Goal: Task Accomplishment & Management: Manage account settings

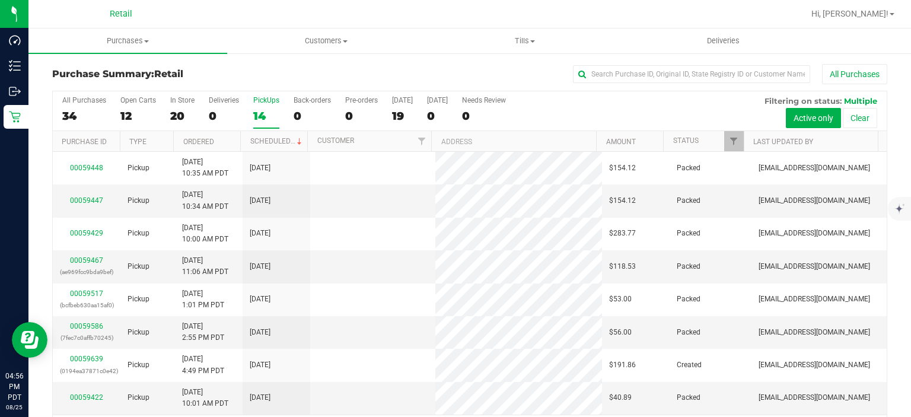
scroll to position [37, 0]
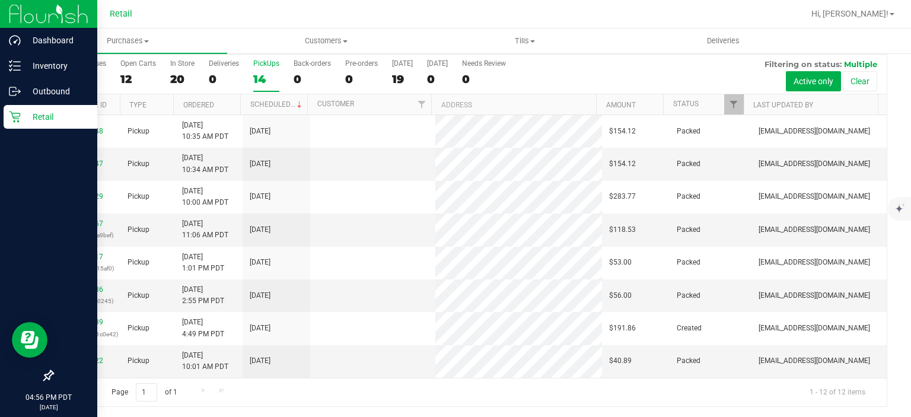
click at [17, 112] on icon at bounding box center [15, 117] width 12 height 12
click at [70, 65] on p "Inventory" at bounding box center [56, 66] width 71 height 14
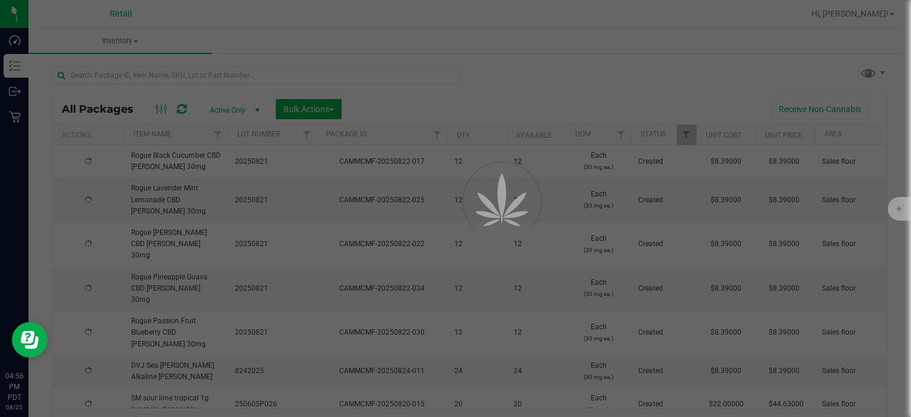
click at [200, 74] on div at bounding box center [455, 208] width 911 height 417
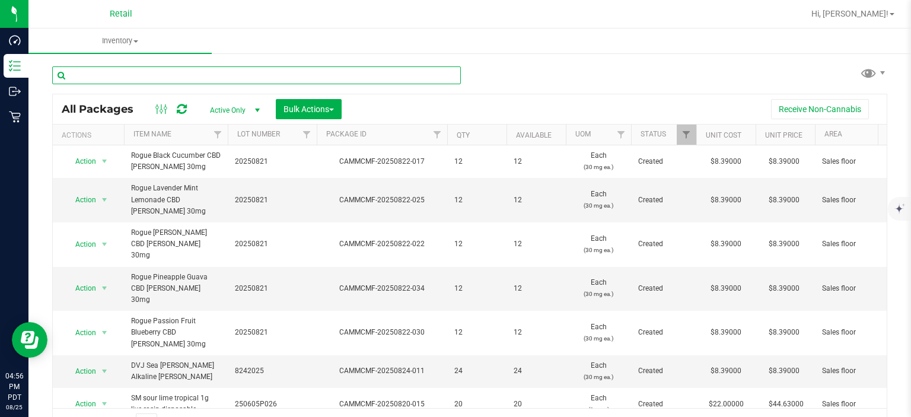
click at [206, 76] on input "text" at bounding box center [256, 75] width 409 height 18
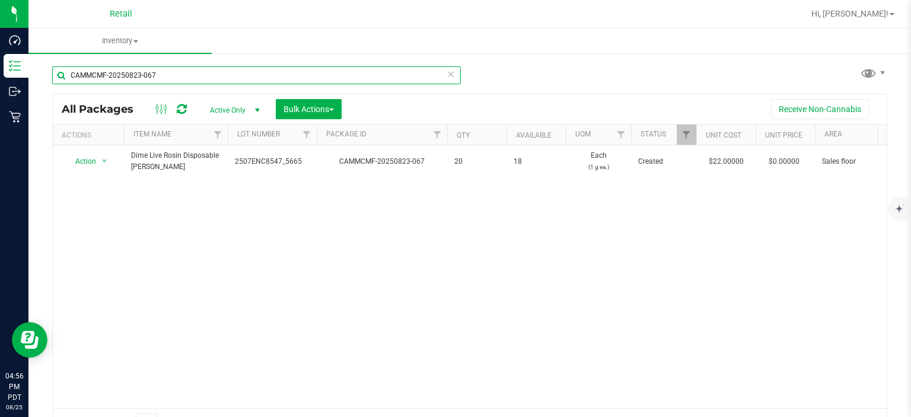
type input "CAMMCMF-20250823-067"
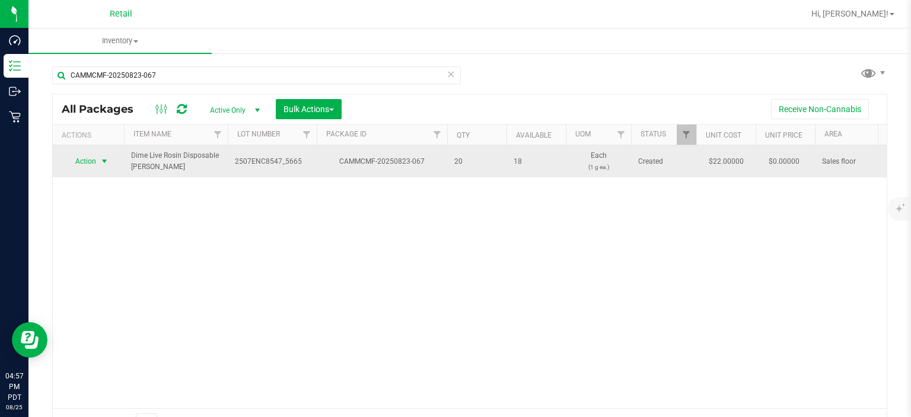
click at [104, 163] on span "select" at bounding box center [104, 161] width 9 height 9
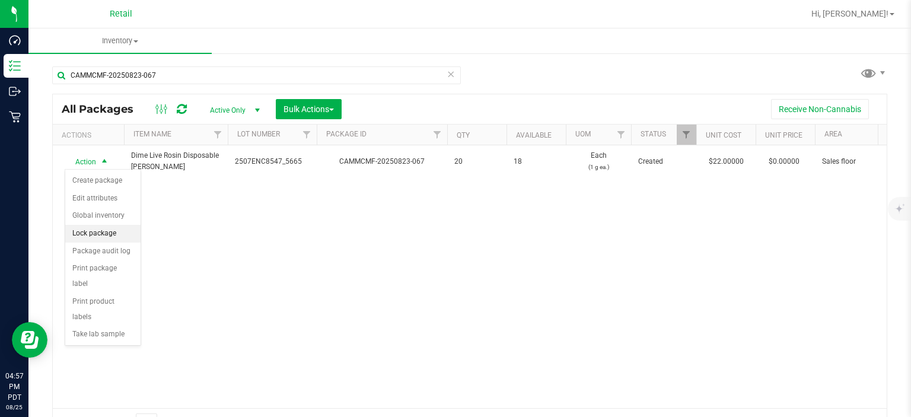
click at [116, 230] on li "Lock package" at bounding box center [102, 234] width 75 height 18
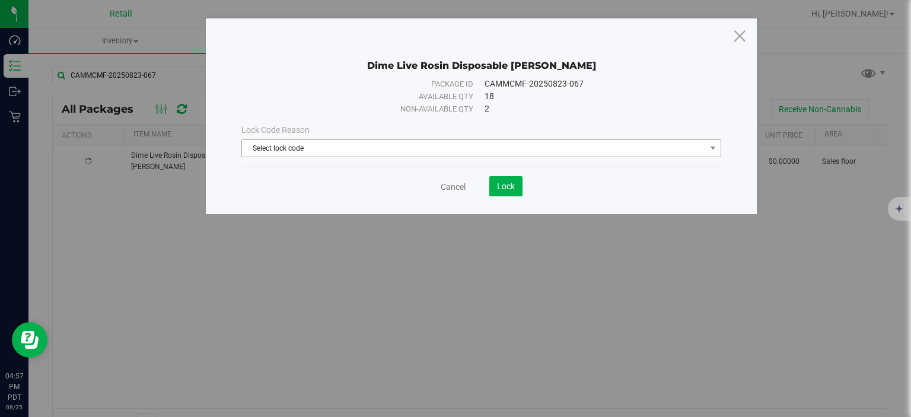
click at [498, 155] on span "Select lock code" at bounding box center [474, 148] width 464 height 17
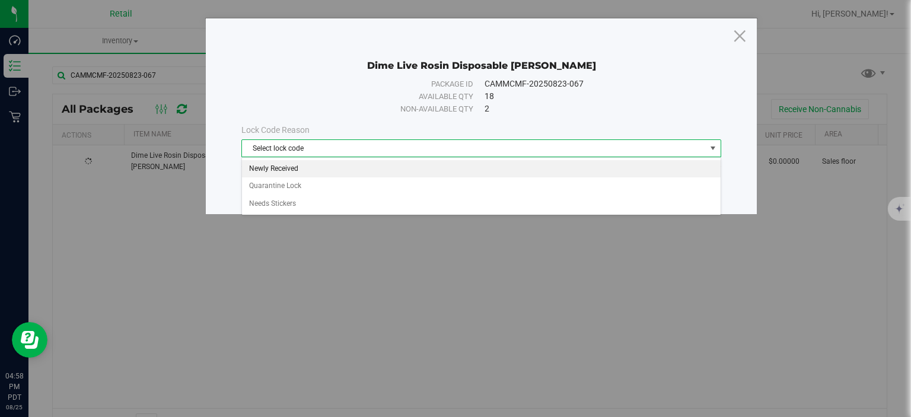
click at [313, 173] on li "Newly Received" at bounding box center [481, 169] width 479 height 18
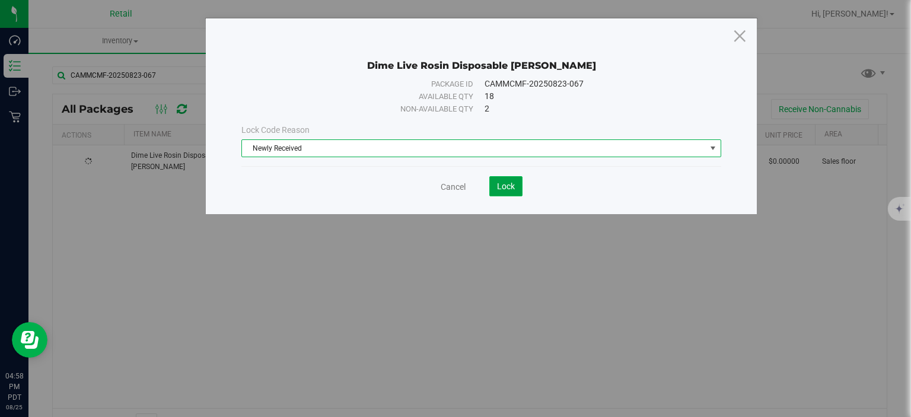
click at [494, 192] on button "Lock" at bounding box center [505, 186] width 33 height 20
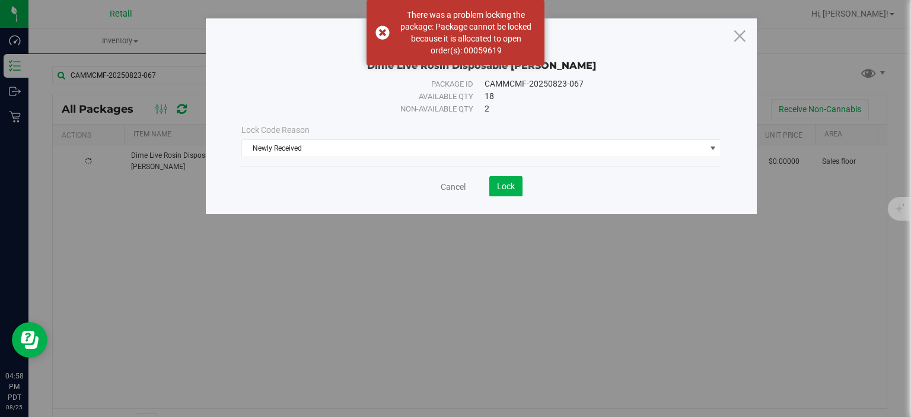
click at [689, 349] on div "Dime Live Rosin Disposable [PERSON_NAME] Package ID CAMMCMF-20250823-067 Availa…" at bounding box center [460, 208] width 920 height 417
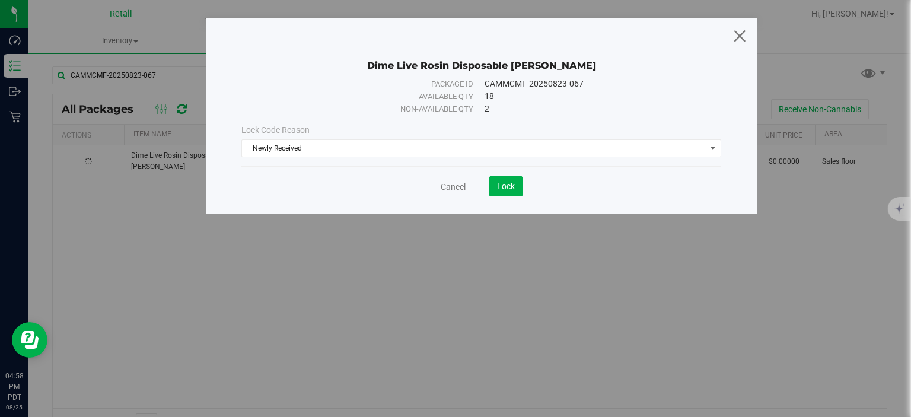
click at [745, 39] on icon at bounding box center [740, 35] width 16 height 28
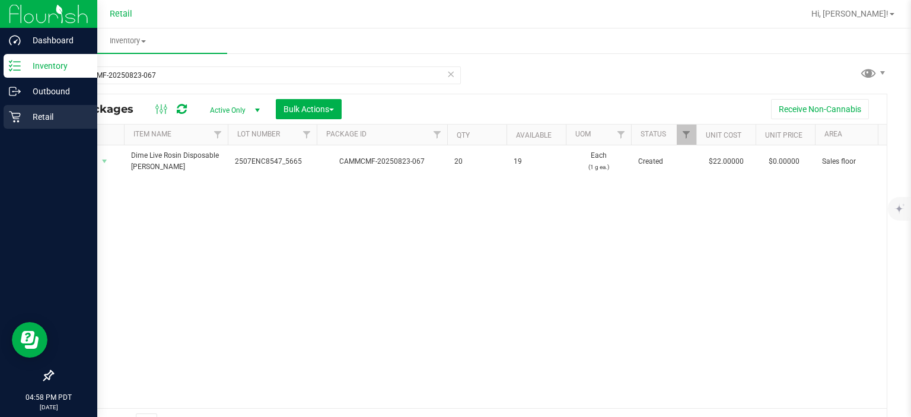
click at [5, 109] on div "Retail" at bounding box center [51, 117] width 94 height 24
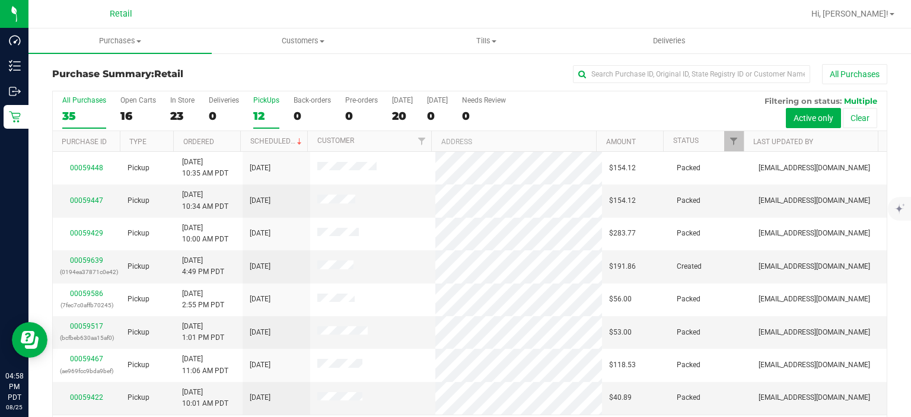
click at [258, 104] on div "PickUps" at bounding box center [266, 100] width 26 height 8
click at [0, 0] on input "PickUps 12" at bounding box center [0, 0] width 0 height 0
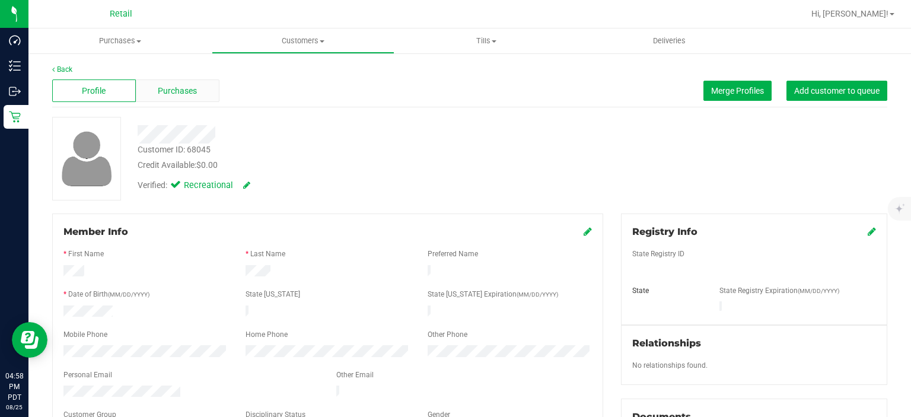
click at [180, 86] on span "Purchases" at bounding box center [177, 91] width 39 height 12
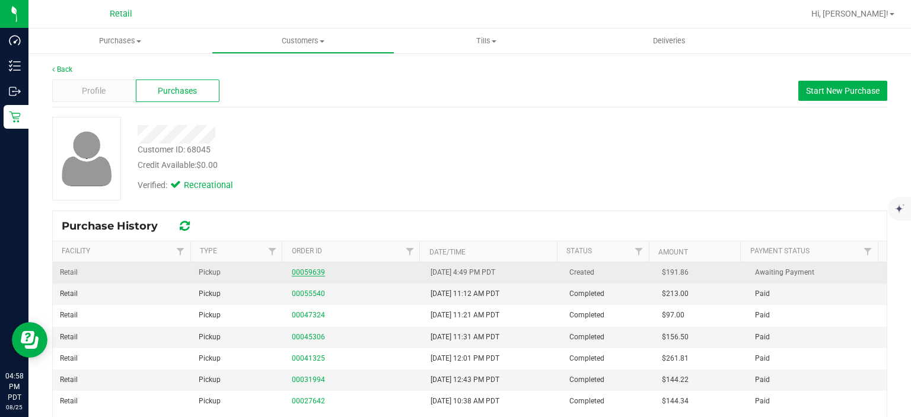
click at [299, 271] on link "00059639" at bounding box center [308, 272] width 33 height 8
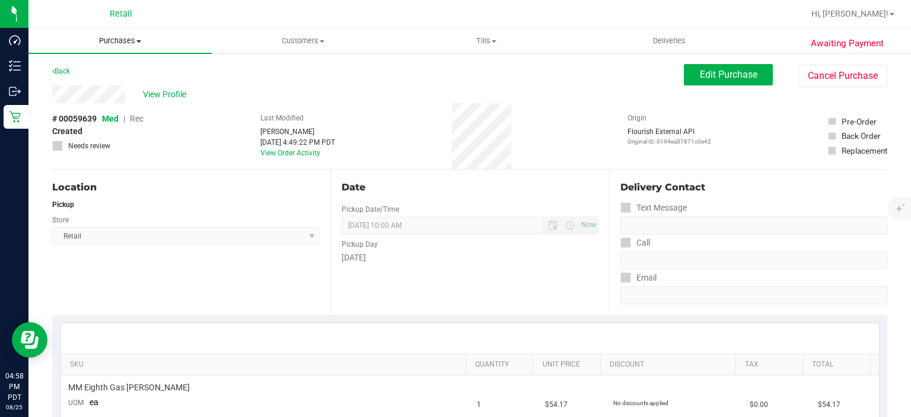
click at [117, 39] on span "Purchases" at bounding box center [119, 41] width 183 height 11
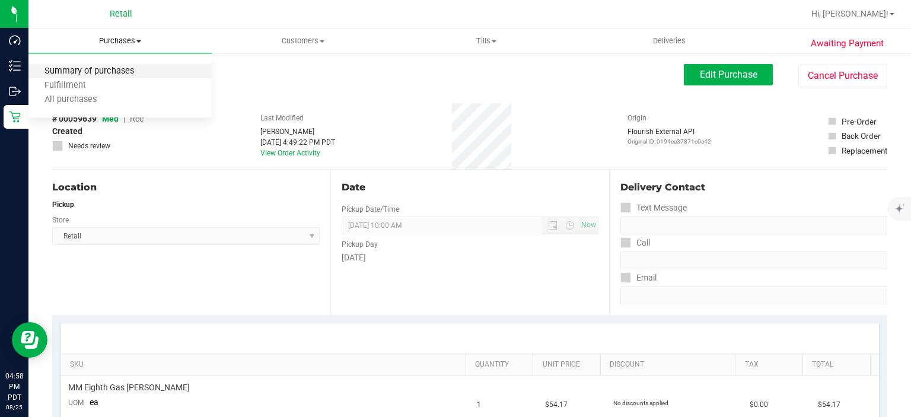
click at [108, 75] on span "Summary of purchases" at bounding box center [89, 71] width 122 height 10
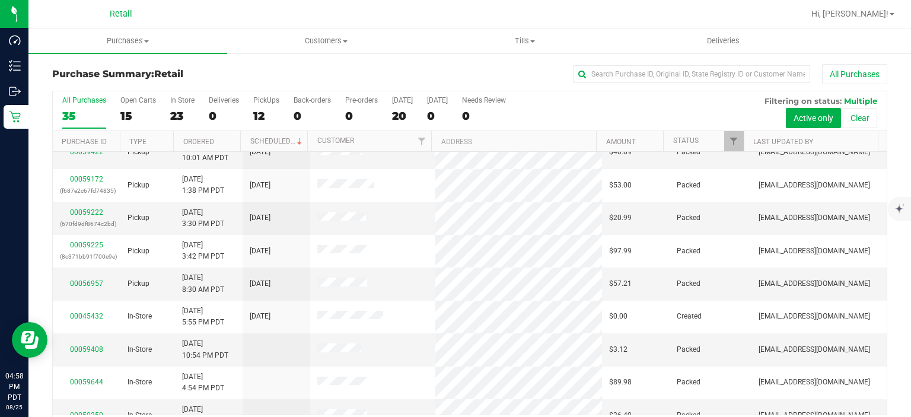
scroll to position [249, 0]
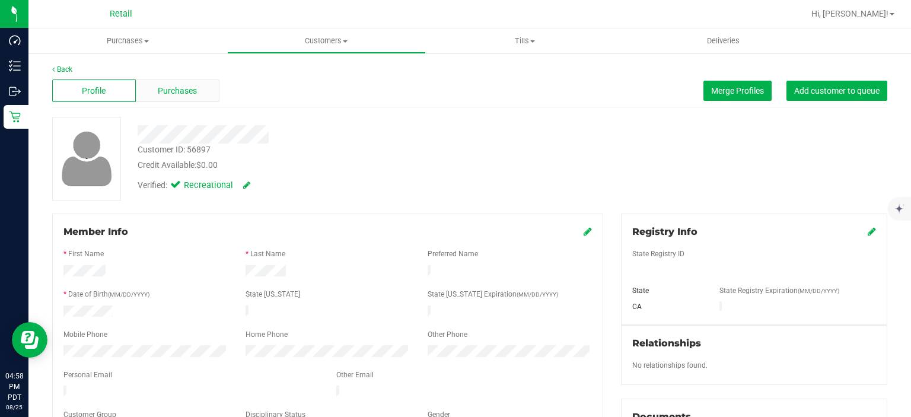
click at [183, 91] on span "Purchases" at bounding box center [177, 91] width 39 height 12
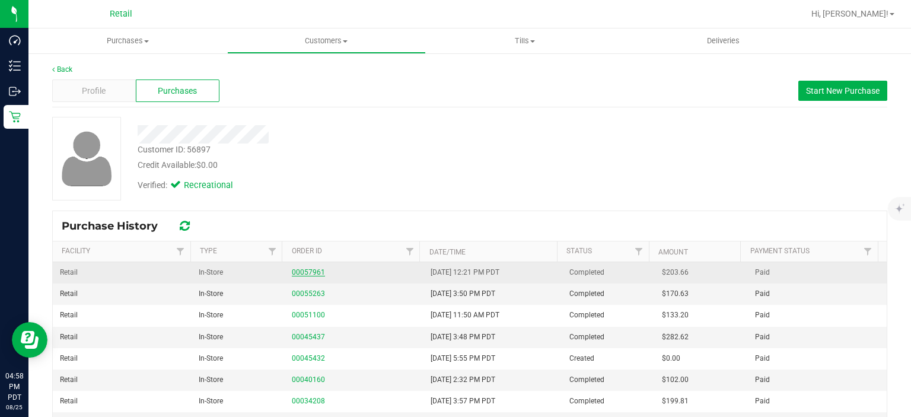
click at [301, 268] on link "00057961" at bounding box center [308, 272] width 33 height 8
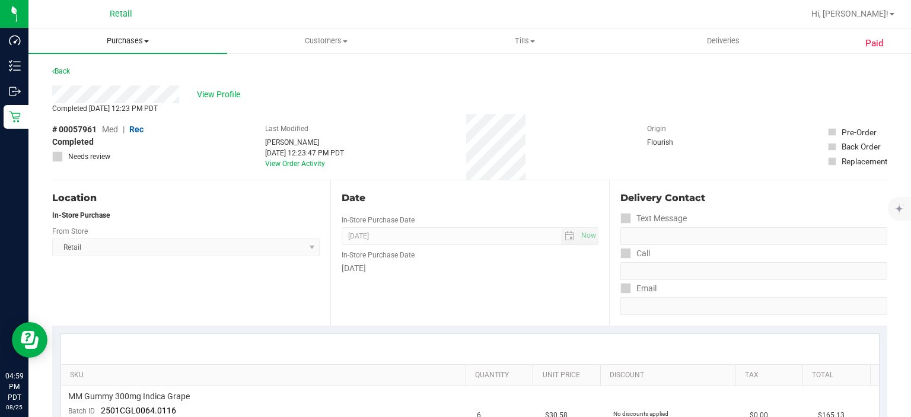
click at [125, 41] on span "Purchases" at bounding box center [127, 41] width 199 height 11
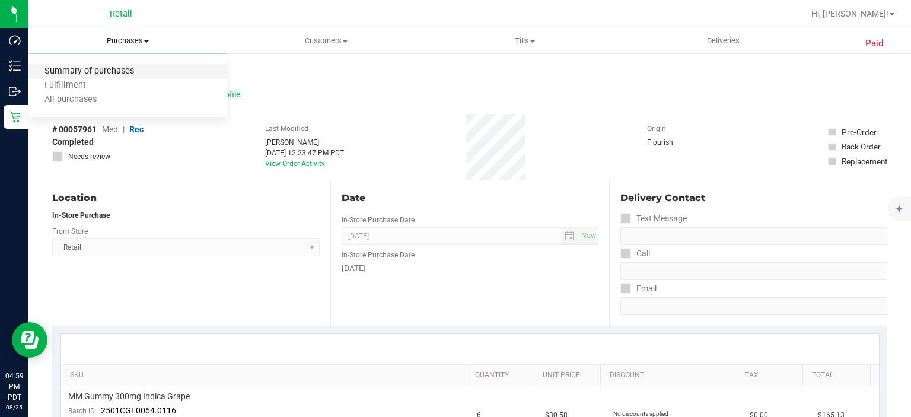
click at [119, 66] on span "Summary of purchases" at bounding box center [89, 71] width 122 height 10
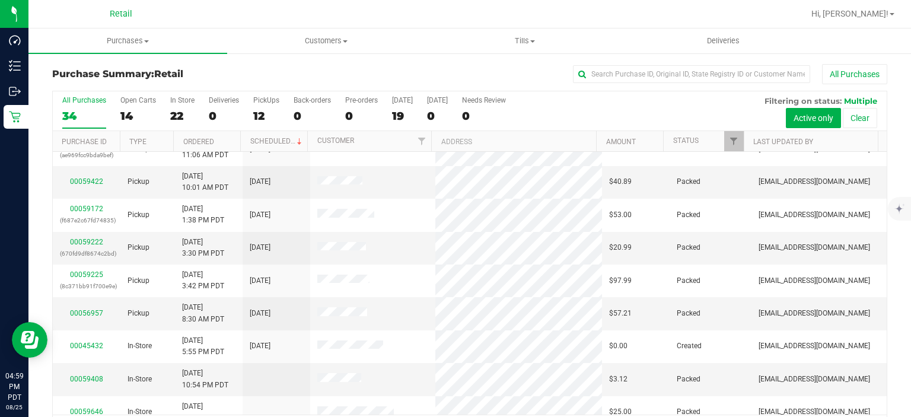
scroll to position [218, 0]
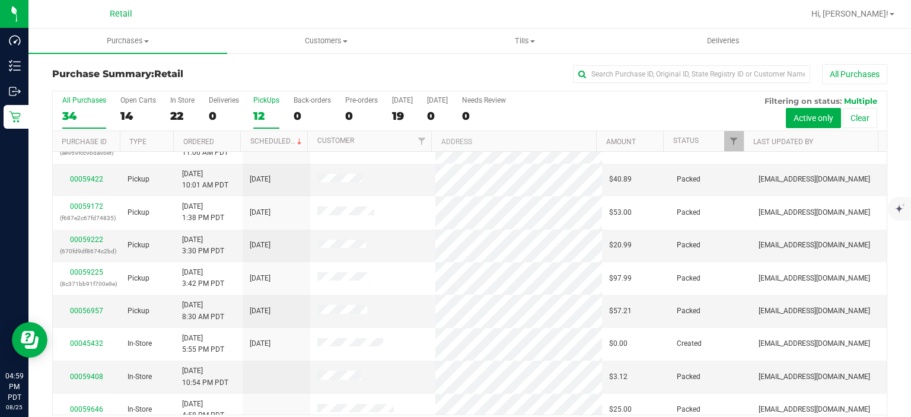
click at [263, 115] on div "12" at bounding box center [266, 116] width 26 height 14
click at [0, 0] on input "PickUps 12" at bounding box center [0, 0] width 0 height 0
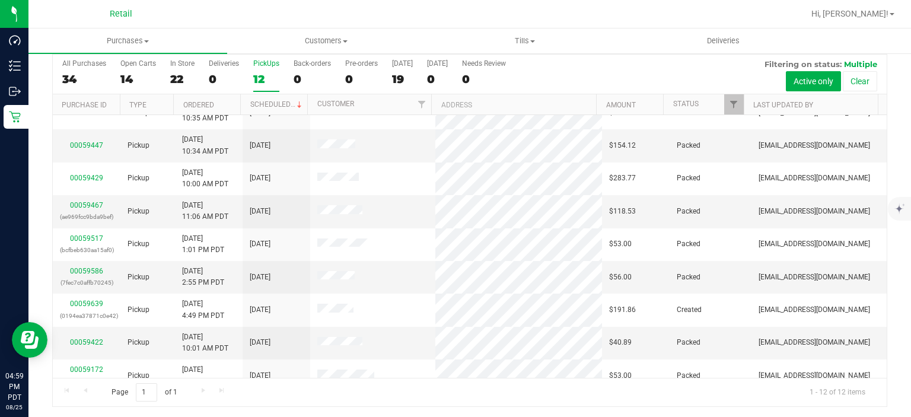
scroll to position [0, 0]
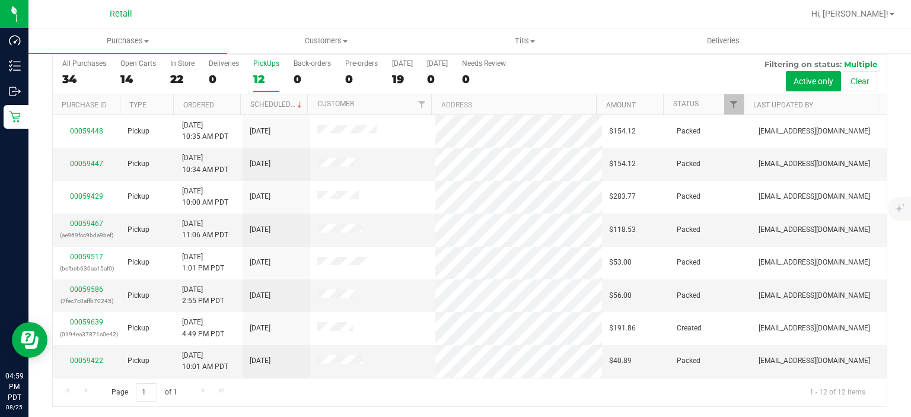
click at [270, 74] on div "12" at bounding box center [266, 79] width 26 height 14
click at [0, 0] on input "PickUps 12" at bounding box center [0, 0] width 0 height 0
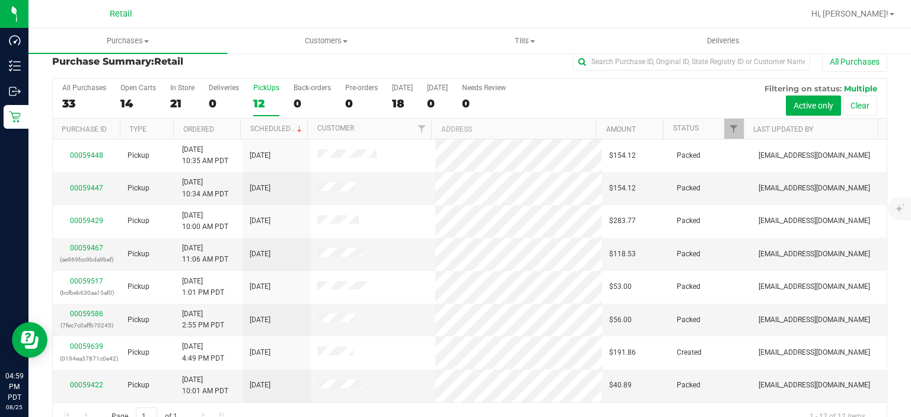
scroll to position [37, 0]
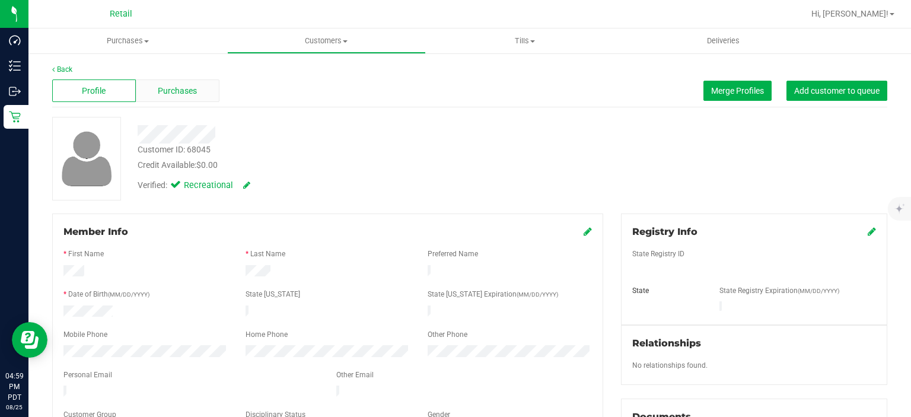
click at [184, 89] on span "Purchases" at bounding box center [177, 91] width 39 height 12
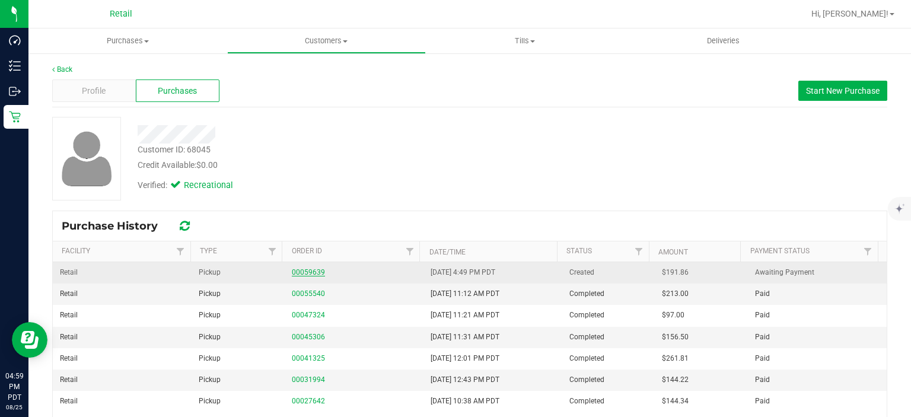
click at [305, 268] on link "00059639" at bounding box center [308, 272] width 33 height 8
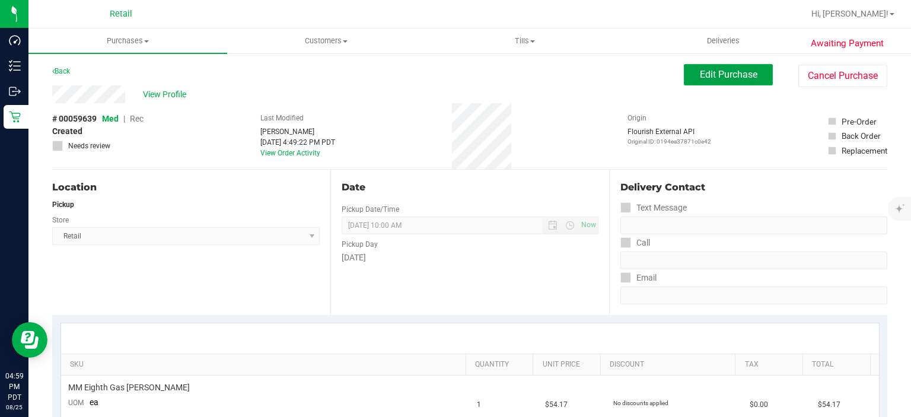
click at [715, 75] on span "Edit Purchase" at bounding box center [729, 74] width 58 height 11
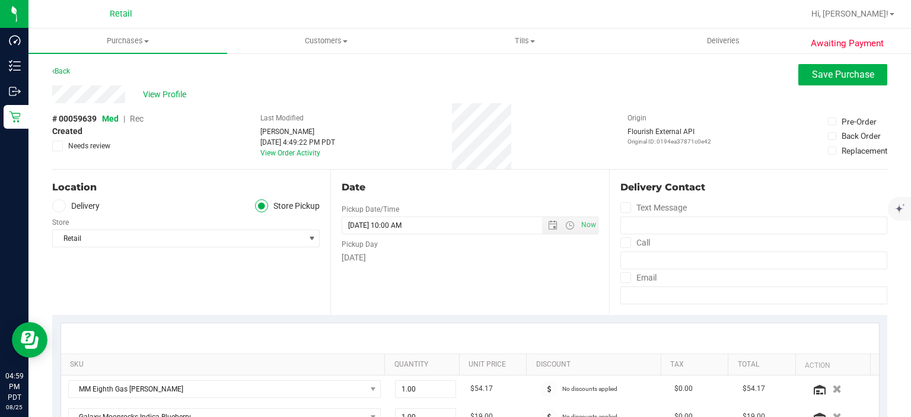
click at [135, 120] on span "Rec" at bounding box center [137, 118] width 14 height 9
click at [826, 85] on button "Save Purchase" at bounding box center [842, 74] width 89 height 21
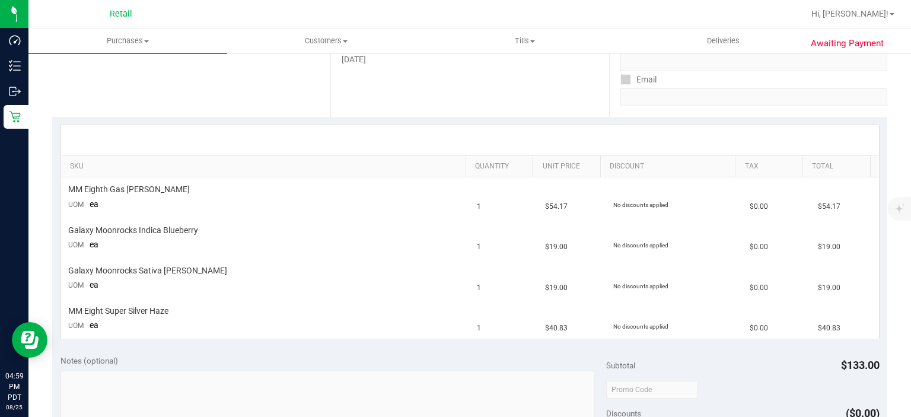
scroll to position [216, 0]
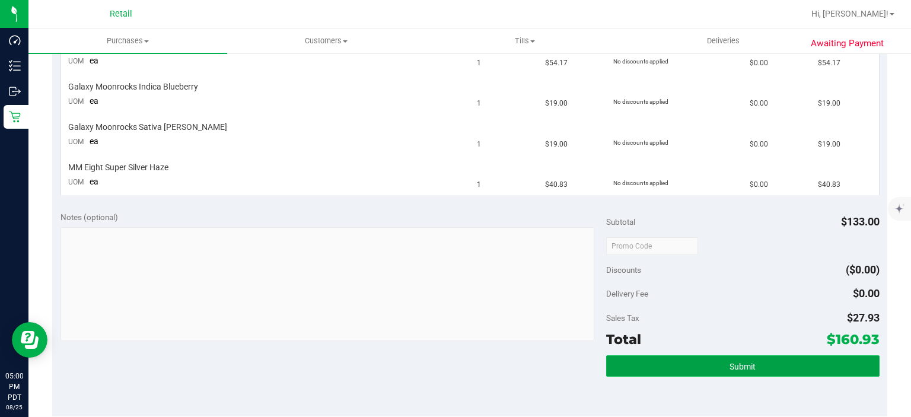
click at [789, 366] on button "Submit" at bounding box center [742, 365] width 273 height 21
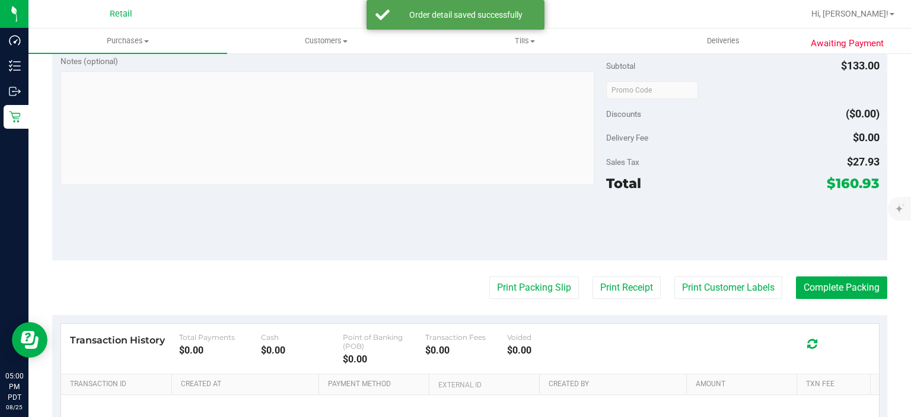
scroll to position [612, 0]
click at [843, 285] on button "Complete Packing" at bounding box center [841, 286] width 91 height 23
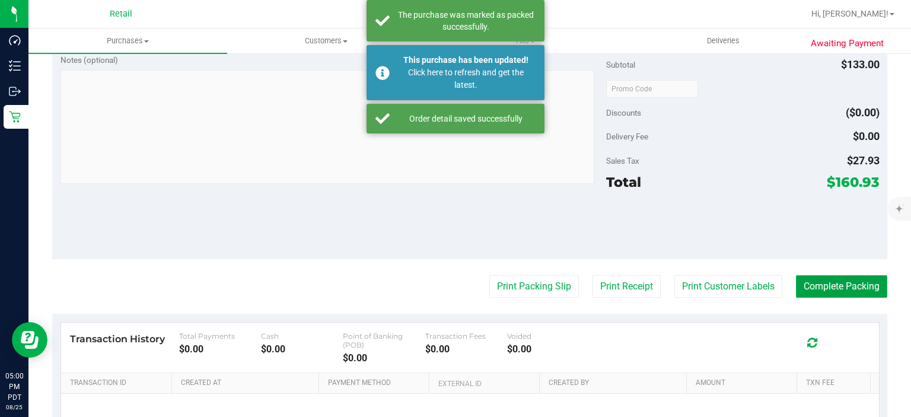
click at [844, 278] on button "Complete Packing" at bounding box center [841, 286] width 91 height 23
